Goal: Communication & Community: Answer question/provide support

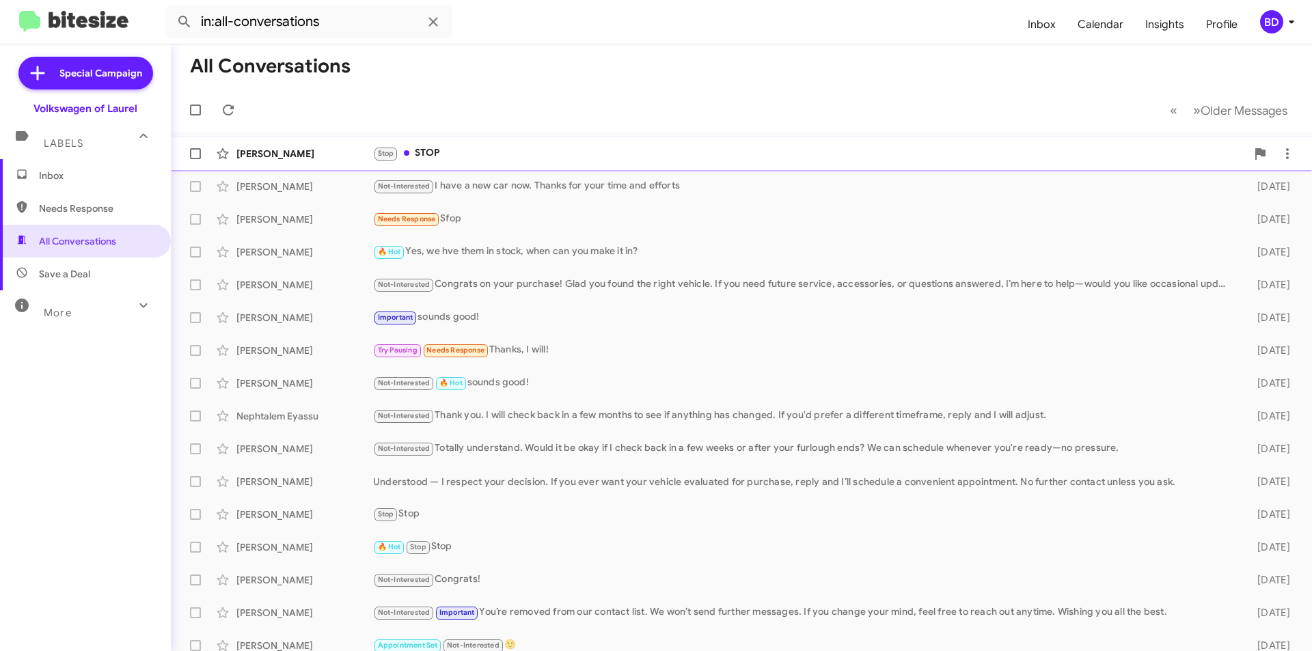
click at [452, 156] on div "Stop STOP" at bounding box center [809, 154] width 873 height 16
